Goal: Task Accomplishment & Management: Manage account settings

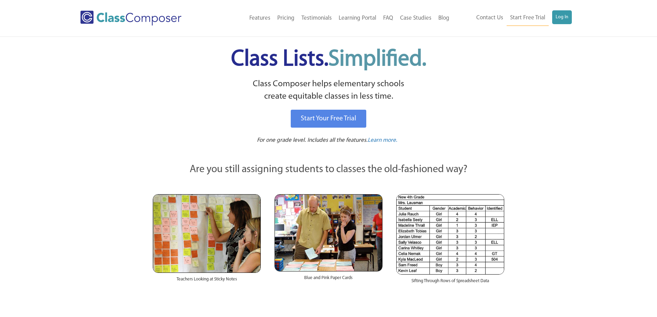
click at [563, 20] on link "Log In" at bounding box center [563, 17] width 20 height 14
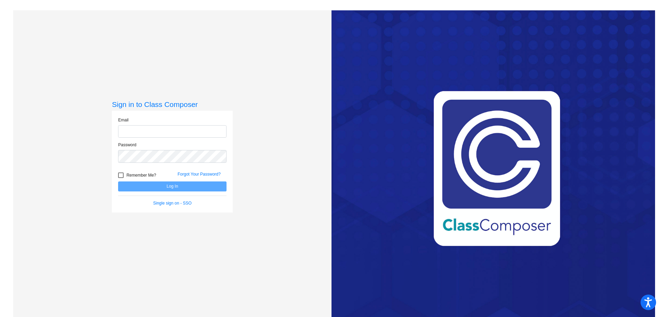
type input "ohagand@esmonline.org"
click at [163, 188] on button "Log In" at bounding box center [172, 187] width 108 height 10
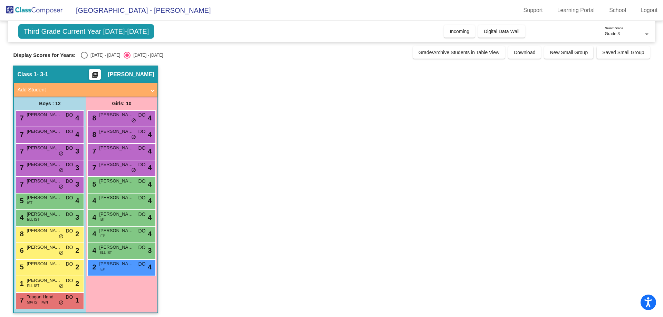
click at [618, 33] on span "Grade 3" at bounding box center [612, 33] width 15 height 5
click at [618, 33] on span "Grade 3" at bounding box center [627, 34] width 45 height 12
click at [459, 28] on button "Incoming" at bounding box center [459, 31] width 31 height 12
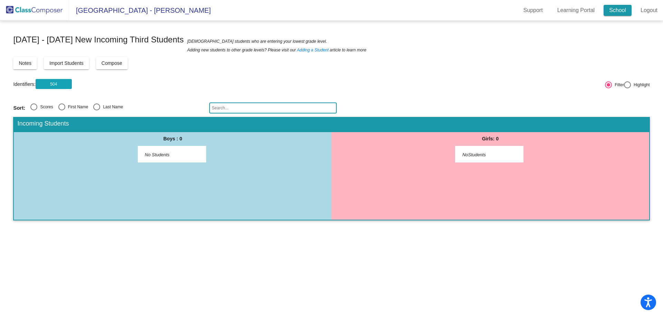
click at [616, 10] on link "School" at bounding box center [617, 10] width 28 height 11
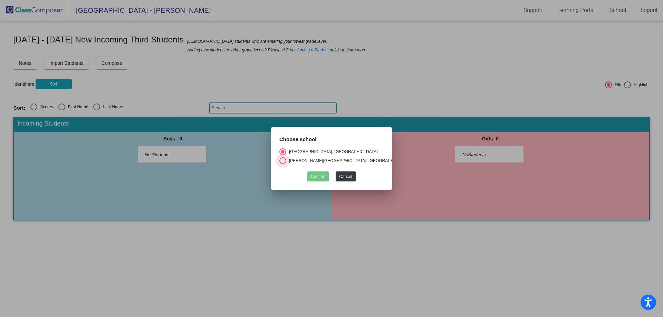
click at [283, 159] on div "Select an option" at bounding box center [282, 160] width 7 height 7
click at [283, 164] on input "Tuttle Avenue, Eastport South Manor" at bounding box center [282, 164] width 0 height 0
radio input "true"
click at [320, 176] on button "Confirm" at bounding box center [317, 177] width 21 height 10
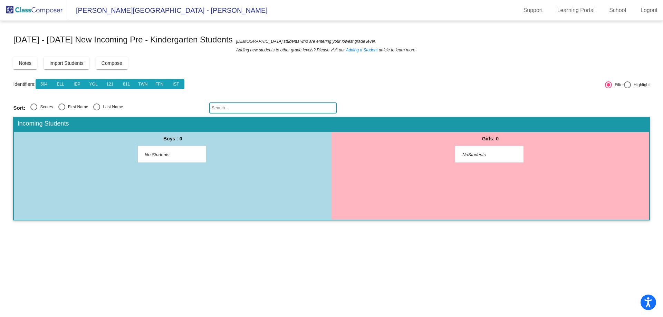
click at [112, 12] on span "Tuttle Avenue - Danielle" at bounding box center [168, 10] width 198 height 11
click at [537, 11] on link "Support" at bounding box center [533, 10] width 30 height 11
click at [613, 9] on link "School" at bounding box center [617, 10] width 28 height 11
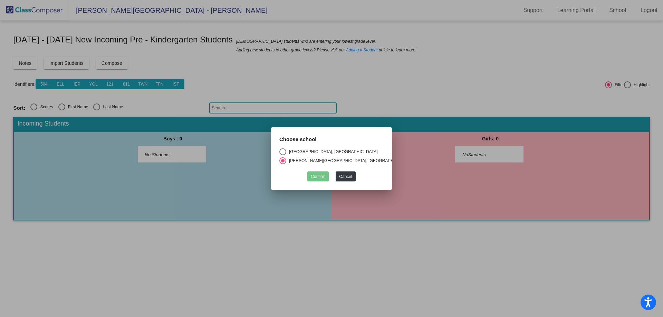
click at [286, 148] on div "Select an option" at bounding box center [282, 151] width 7 height 7
click at [283, 155] on input "Eastport Elementary School, Eastport South Manor School District" at bounding box center [282, 155] width 0 height 0
radio input "true"
click at [323, 176] on button "Confirm" at bounding box center [317, 177] width 21 height 10
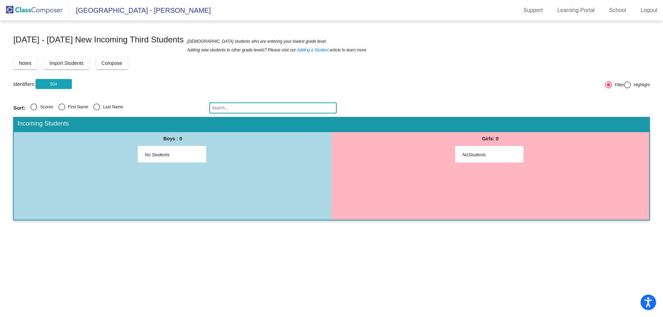
click at [43, 14] on img at bounding box center [34, 10] width 69 height 20
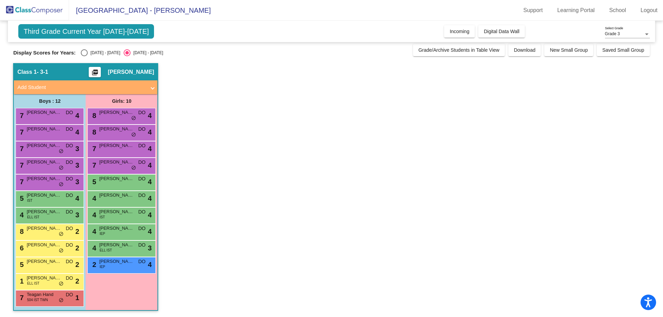
scroll to position [3, 0]
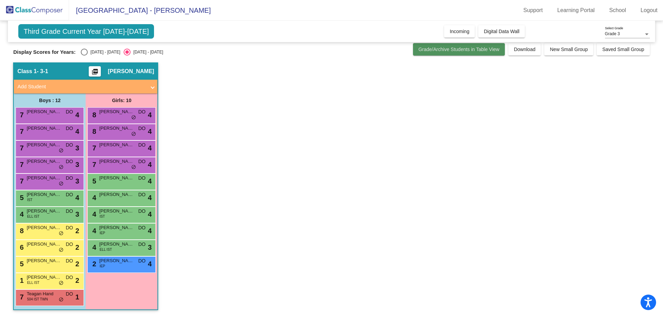
click at [450, 51] on span "Grade/Archive Students in Table View" at bounding box center [458, 50] width 81 height 6
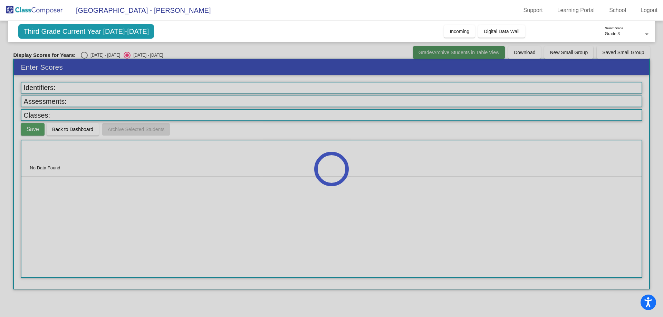
scroll to position [0, 0]
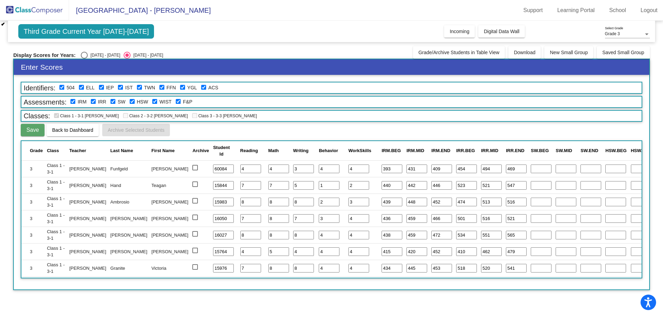
click at [84, 56] on div "Select an option" at bounding box center [84, 55] width 7 height 7
click at [84, 59] on input "2023 - 2024" at bounding box center [84, 59] width 0 height 0
radio input "true"
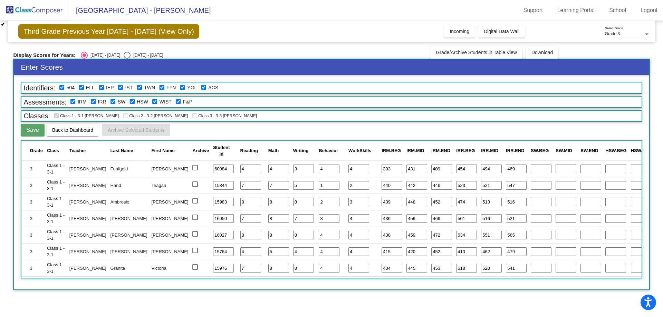
click at [124, 55] on div "Select an option" at bounding box center [127, 55] width 7 height 7
click at [127, 59] on input "2024 - 2025" at bounding box center [127, 59] width 0 height 0
radio input "true"
